Goal: Entertainment & Leisure: Consume media (video, audio)

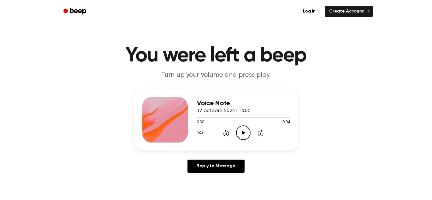
click at [241, 130] on icon "Play Audio" at bounding box center [243, 132] width 15 height 15
click at [242, 130] on icon "Play Audio" at bounding box center [243, 132] width 15 height 15
click at [243, 133] on icon at bounding box center [244, 133] width 3 height 4
click at [242, 126] on circle at bounding box center [244, 133] width 14 height 14
